Goal: Task Accomplishment & Management: Manage account settings

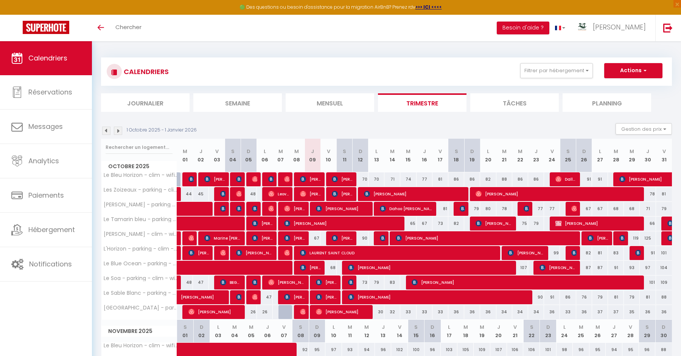
scroll to position [2, 0]
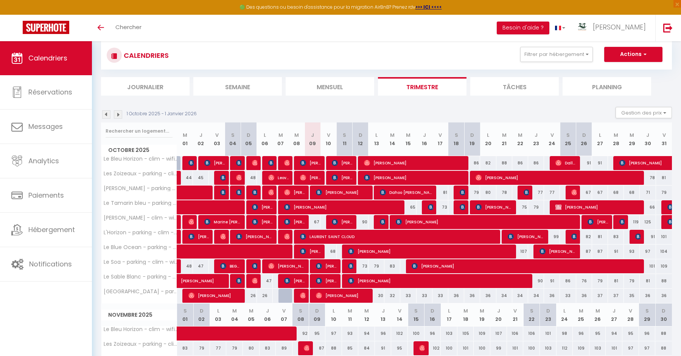
scroll to position [2, 0]
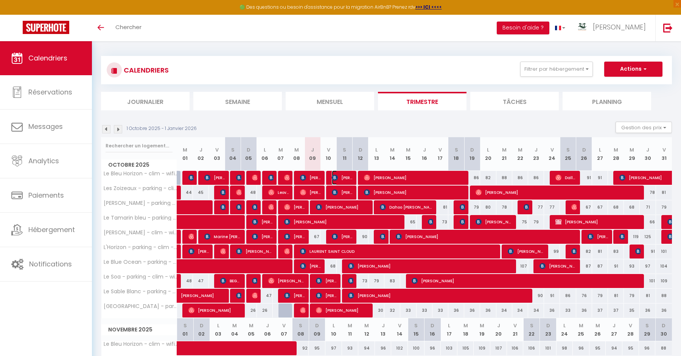
click at [338, 178] on img at bounding box center [335, 178] width 6 height 6
select select "OK"
select select "0"
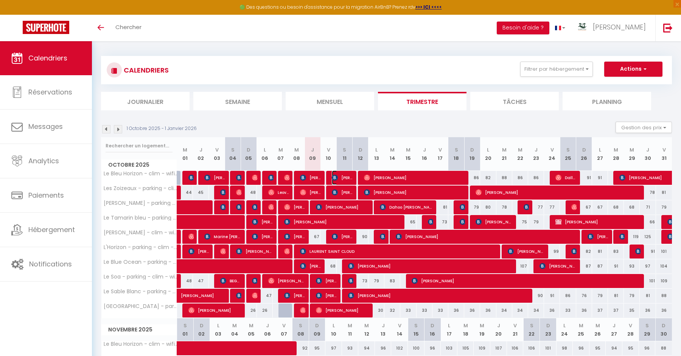
select select "1"
select select
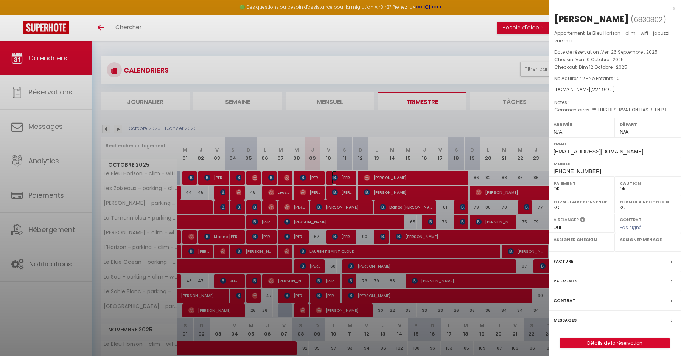
select select "14291"
select select "45280"
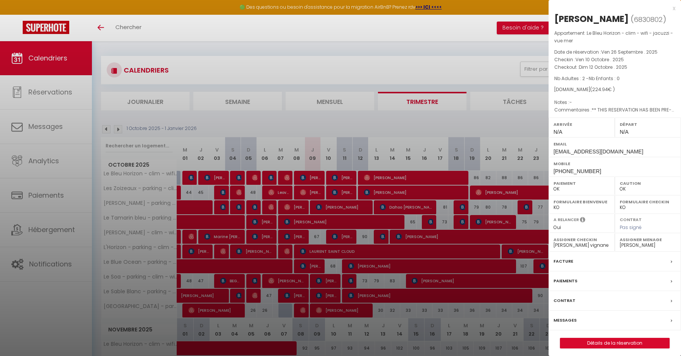
click at [338, 178] on div at bounding box center [340, 178] width 681 height 356
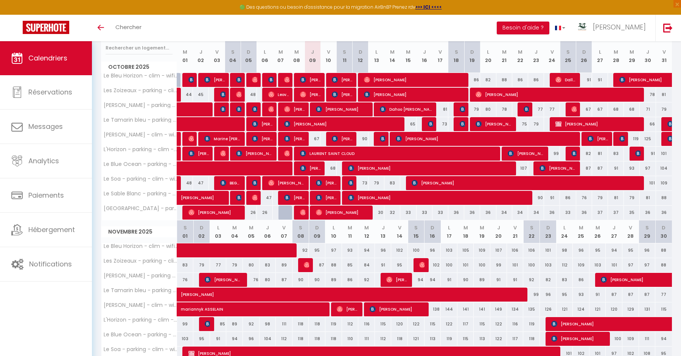
scroll to position [103, 0]
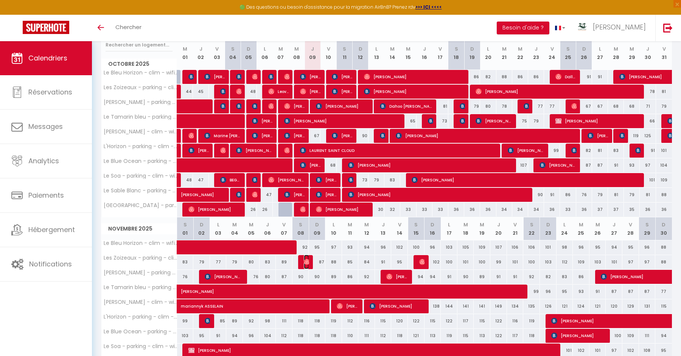
click at [306, 259] on img at bounding box center [307, 262] width 6 height 6
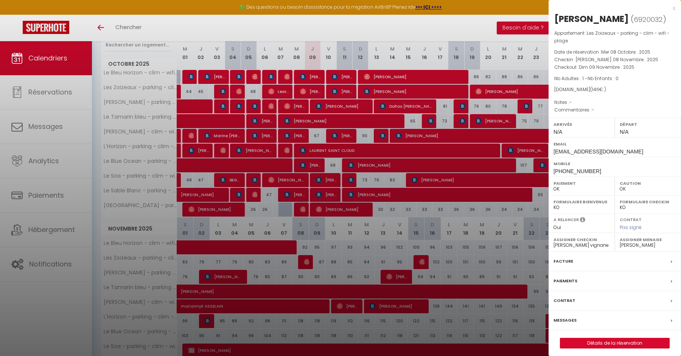
click at [306, 259] on div at bounding box center [340, 178] width 681 height 356
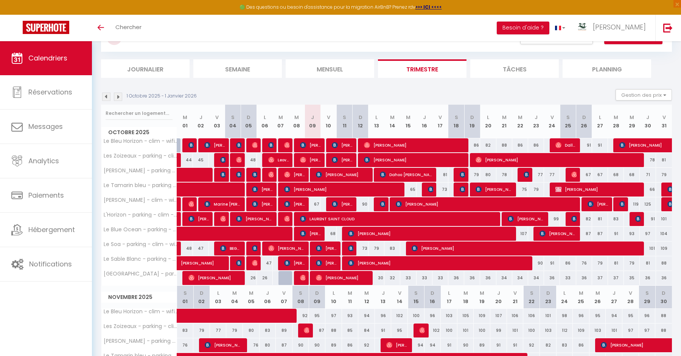
scroll to position [45, 0]
